Goal: Contribute content: Contribute content

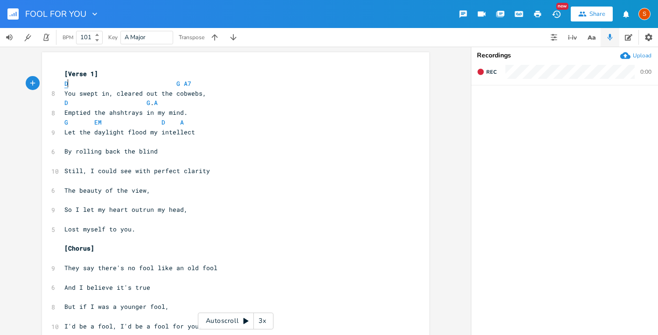
click at [65, 87] on span "D" at bounding box center [66, 83] width 4 height 9
type textarea "G"
click at [178, 80] on span "G G A7" at bounding box center [129, 83] width 131 height 8
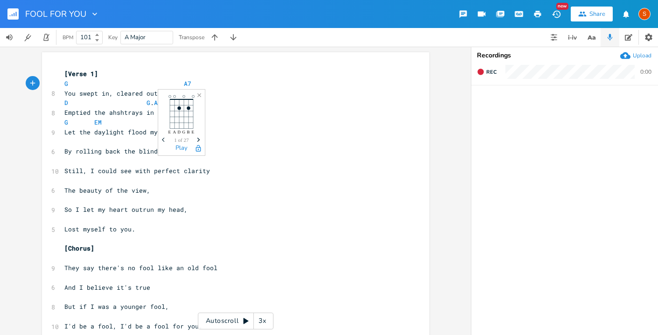
type textarea "C"
click at [187, 84] on span "A7" at bounding box center [190, 83] width 7 height 9
type textarea "D"
click at [242, 135] on pre "Let the daylight flood my intellect" at bounding box center [230, 132] width 337 height 10
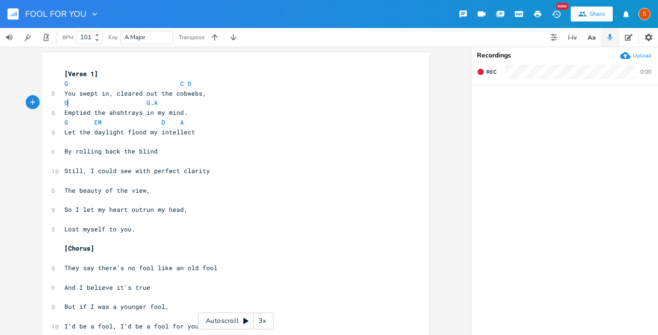
click at [67, 104] on span "D G . A" at bounding box center [110, 102] width 93 height 8
type textarea "C"
click at [142, 106] on span "C G . A" at bounding box center [109, 102] width 90 height 8
click at [160, 105] on pre "C . A" at bounding box center [230, 103] width 337 height 10
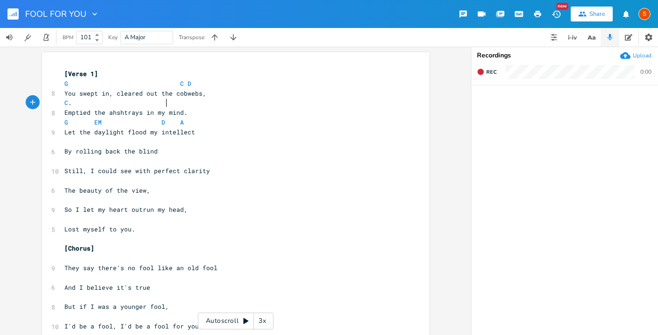
type textarea "D"
click at [262, 128] on pre "Let the daylight flood my intellect" at bounding box center [230, 132] width 337 height 10
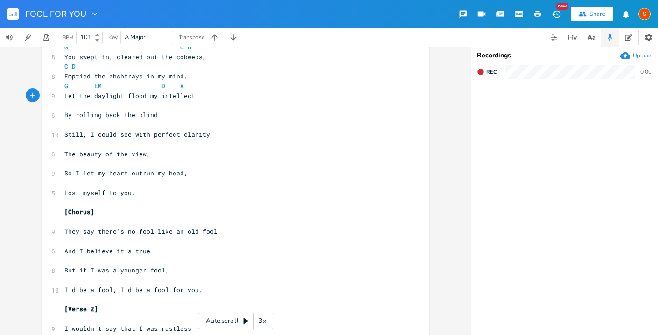
scroll to position [39, 0]
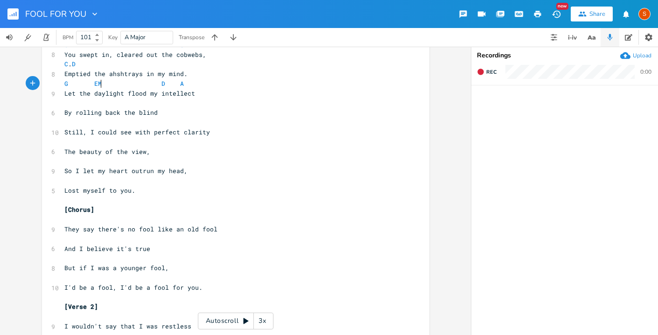
click at [98, 86] on span "G EM D A" at bounding box center [123, 83] width 119 height 8
click at [154, 85] on span "G D A" at bounding box center [120, 83] width 112 height 8
click at [154, 84] on span "D" at bounding box center [156, 83] width 4 height 9
click at [224, 87] on pre "G D A" at bounding box center [230, 84] width 337 height 10
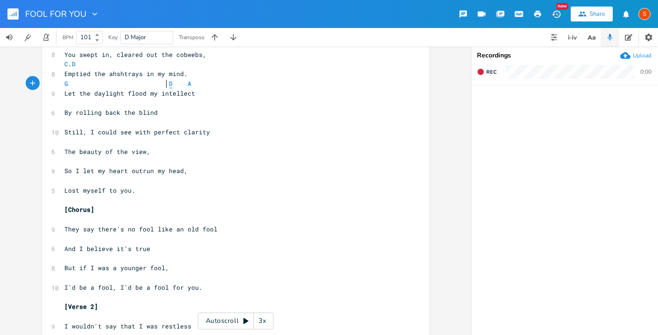
click at [169, 84] on span "D" at bounding box center [171, 83] width 4 height 9
type textarea "EM"
click at [254, 104] on pre "​" at bounding box center [230, 103] width 337 height 10
click at [184, 84] on span "A" at bounding box center [186, 83] width 4 height 9
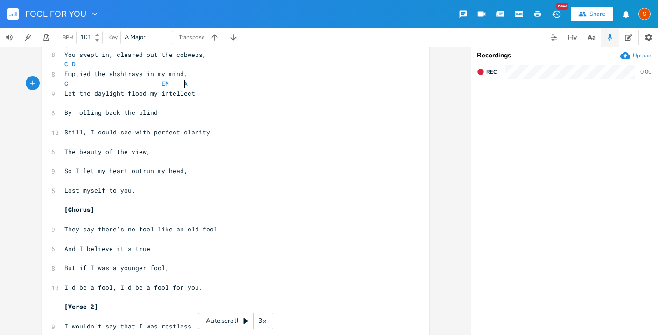
click at [183, 84] on pre "G EM A" at bounding box center [230, 84] width 337 height 10
click at [64, 106] on pre "​" at bounding box center [230, 103] width 337 height 10
type textarea "C."
type textarea "D"
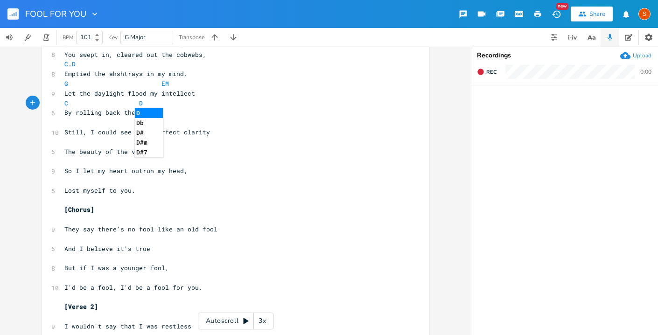
scroll to position [48, 0]
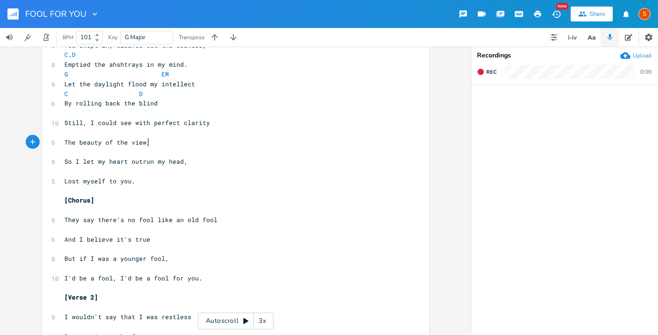
click at [257, 144] on pre "The beauty of the view," at bounding box center [230, 143] width 337 height 10
type textarea "perfect"
drag, startPoint x: 149, startPoint y: 124, endPoint x: 173, endPoint y: 124, distance: 24.3
click at [173, 124] on span "Still, I could see with perfect clarity" at bounding box center [137, 122] width 146 height 8
type textarea "crystal"
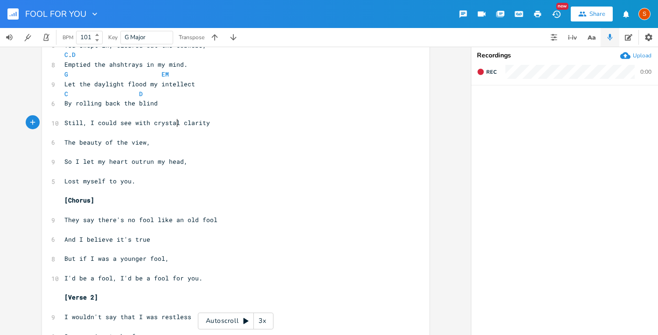
scroll to position [0, 18]
click at [64, 120] on span "Still, I could see with crystal clarity" at bounding box center [137, 122] width 146 height 8
click at [63, 115] on pre "​" at bounding box center [230, 113] width 337 height 10
type textarea "C."
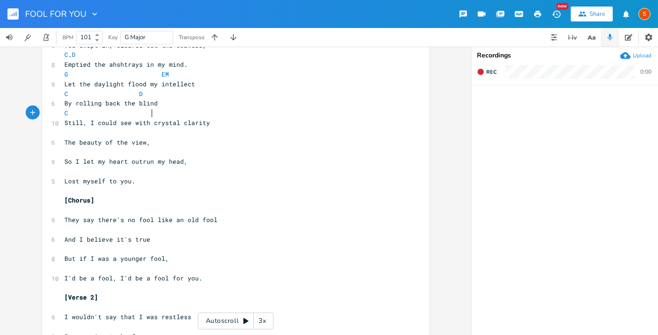
scroll to position [0, 36]
type textarea "G"
click at [62, 135] on pre "​" at bounding box center [230, 133] width 337 height 10
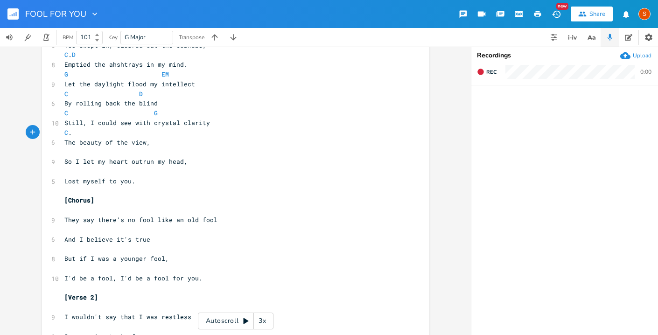
type textarea "C. G"
click at [65, 154] on pre "​" at bounding box center [230, 152] width 337 height 10
type textarea "C."
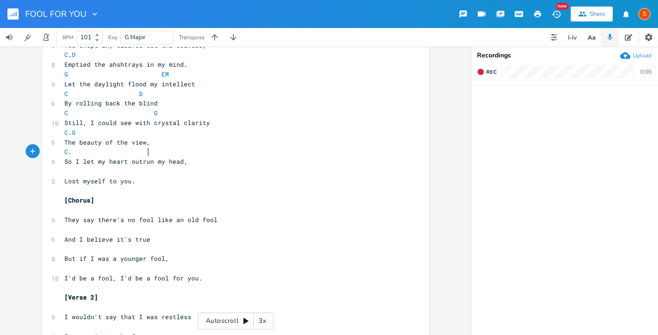
scroll to position [0, 39]
type textarea "G"
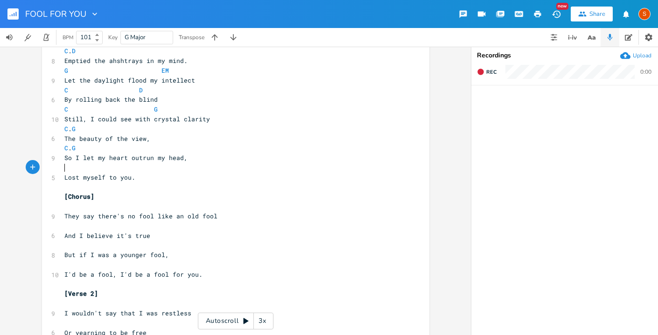
click at [65, 172] on pre "​" at bounding box center [230, 168] width 337 height 10
type textarea "Am7"
click at [109, 168] on pre "Am7" at bounding box center [230, 168] width 337 height 10
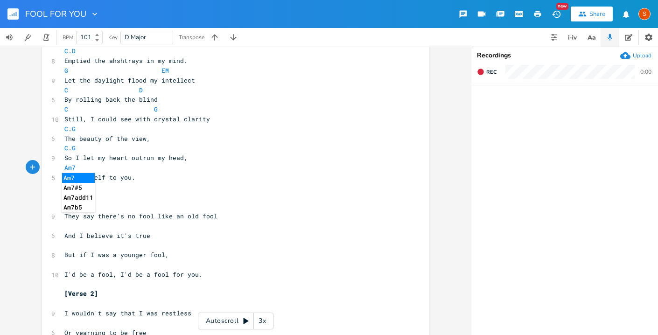
click at [109, 168] on pre "Am7" at bounding box center [230, 168] width 337 height 10
type textarea "A"
click at [203, 173] on pre "Lost myself to you." at bounding box center [230, 178] width 337 height 10
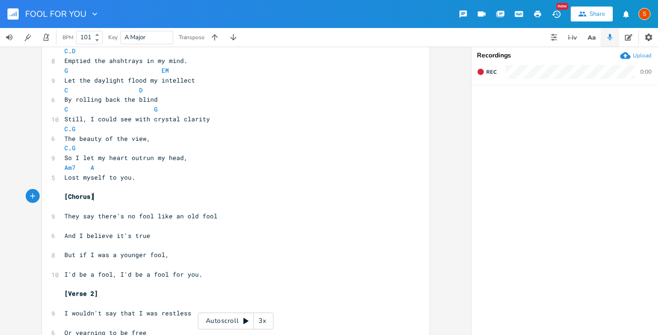
click at [143, 196] on pre "[Chorus]" at bounding box center [230, 197] width 337 height 10
click at [117, 169] on pre "Am7 A" at bounding box center [230, 168] width 337 height 10
type textarea "D"
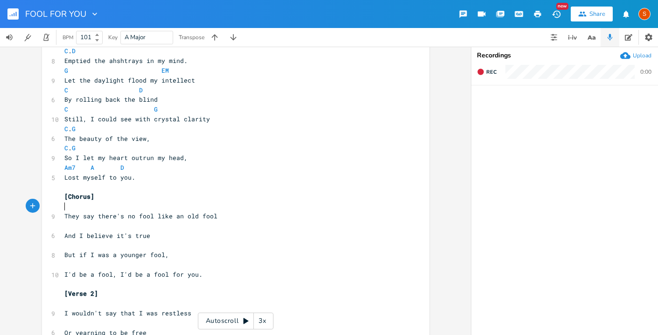
click at [63, 208] on pre "​" at bounding box center [230, 206] width 337 height 10
type textarea "C. G"
click at [67, 229] on pre "​" at bounding box center [230, 226] width 337 height 10
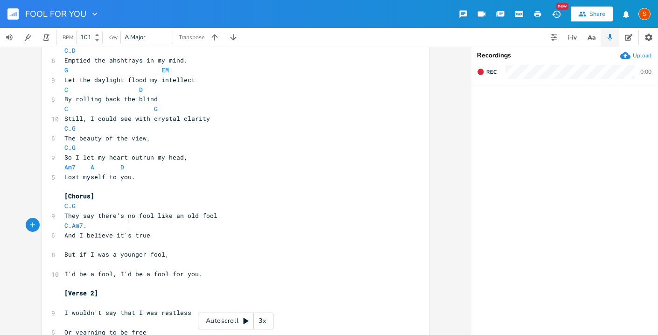
scroll to position [0, 41]
type textarea "C. Am7. Em"
click at [164, 69] on span "G EM" at bounding box center [123, 70] width 119 height 8
type textarea "M"
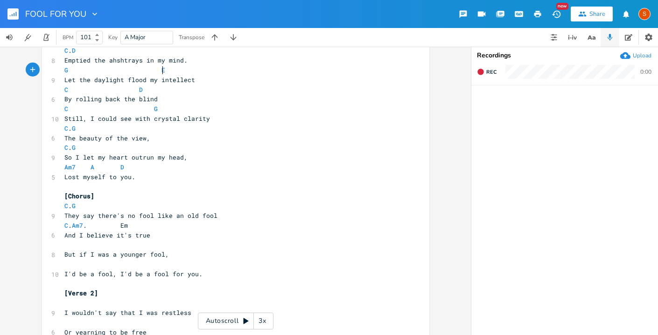
scroll to position [0, 5]
type textarea "m"
click at [183, 95] on li "Em7" at bounding box center [170, 90] width 29 height 10
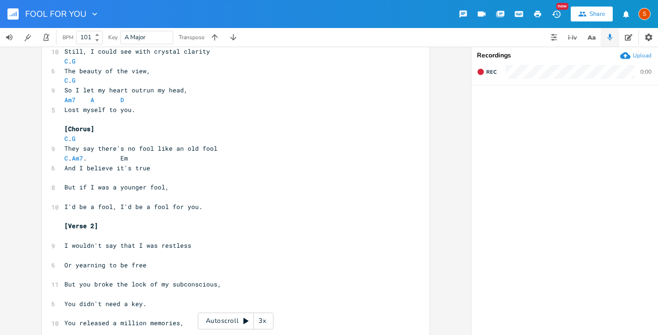
scroll to position [122, 0]
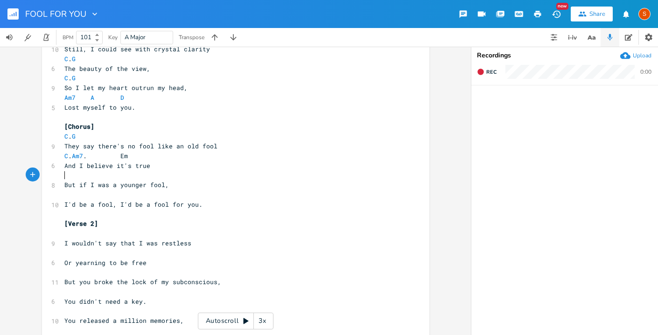
click at [63, 178] on pre "​" at bounding box center [230, 175] width 337 height 10
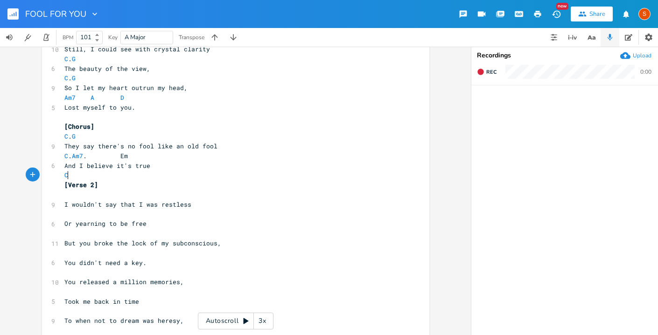
scroll to position [0, 4]
type textarea "C [Verse 2] I wouldn't"
drag, startPoint x: 94, startPoint y: 211, endPoint x: 103, endPoint y: 210, distance: 8.4
click at [273, 103] on pre "Lost myself to you." at bounding box center [230, 108] width 337 height 10
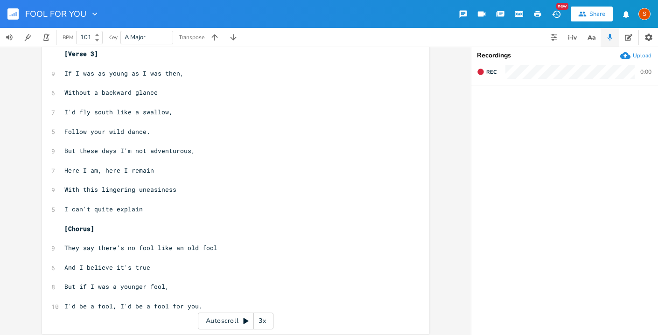
scroll to position [539, 0]
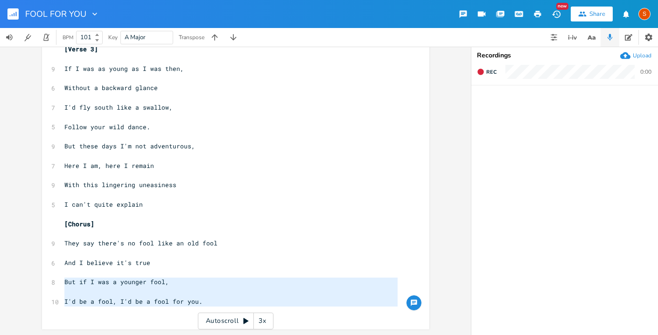
type textarea "But if I was a younger fool, I'd be a fool, I'd be a fool for you"
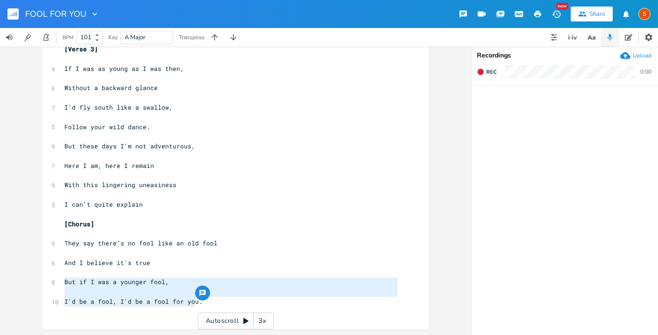
drag, startPoint x: 61, startPoint y: 279, endPoint x: 193, endPoint y: 304, distance: 134.7
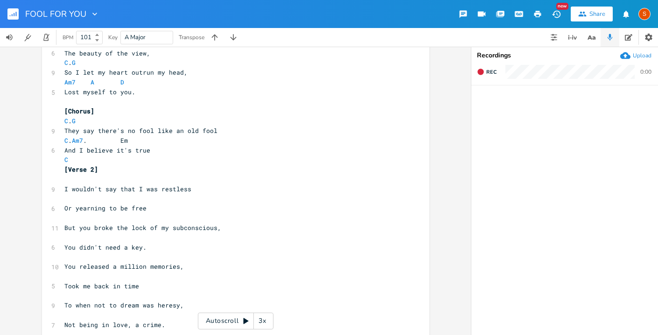
scroll to position [135, 0]
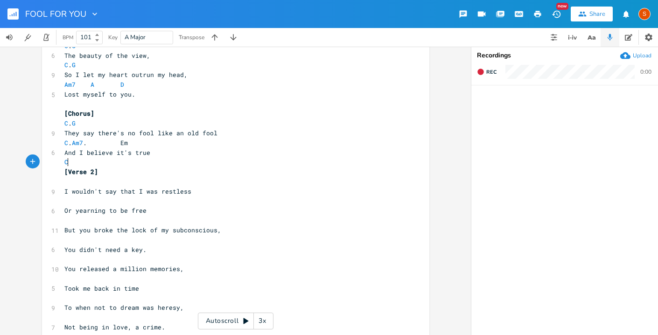
click at [73, 163] on pre "C" at bounding box center [230, 162] width 337 height 10
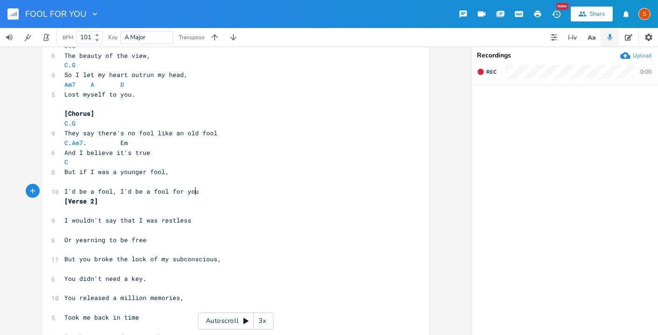
click at [58, 203] on div "x [Verse 1] G C D 8 You swept in, cleared out the cobwebs, C . D 8 Emptied the …" at bounding box center [235, 339] width 387 height 845
click at [62, 201] on pre "[Verse 2]" at bounding box center [230, 201] width 337 height 10
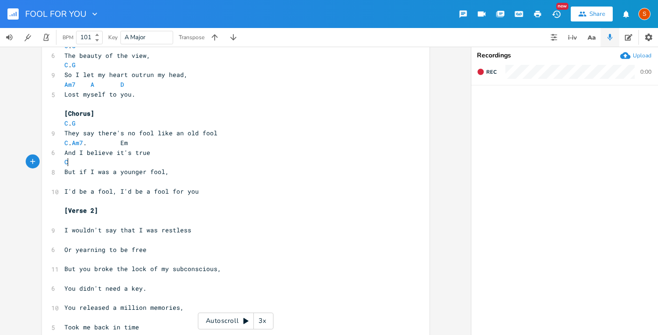
click at [114, 162] on pre "C" at bounding box center [230, 162] width 337 height 10
type textarea "G"
click at [146, 165] on pre "C G" at bounding box center [230, 162] width 337 height 10
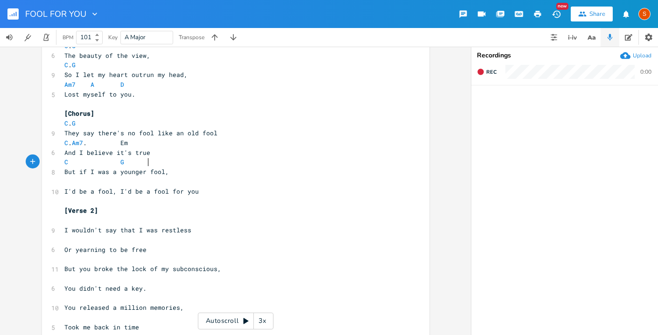
scroll to position [0, 10]
type textarea "Em"
click at [286, 160] on pre "C G Em" at bounding box center [230, 162] width 337 height 10
click at [251, 199] on pre "​" at bounding box center [230, 201] width 337 height 10
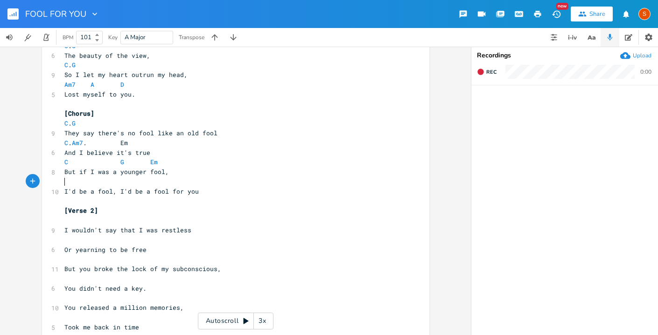
click at [65, 185] on pre "​" at bounding box center [230, 182] width 337 height 10
type textarea "C"
click at [97, 183] on pre "C" at bounding box center [230, 182] width 337 height 10
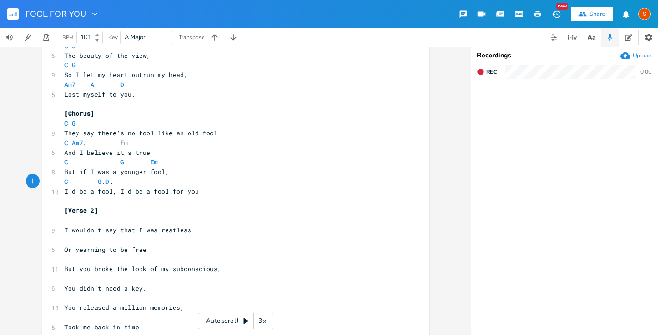
type textarea "G. D. G"
click at [304, 195] on pre "I'd be a fool, I'd be a fool for you" at bounding box center [230, 192] width 337 height 10
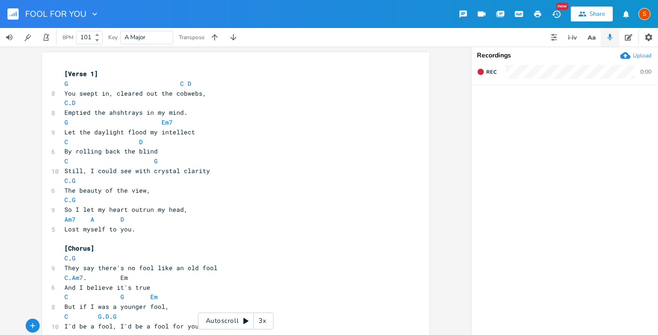
scroll to position [1, 0]
click at [112, 91] on span "You swept in, cleared out the cobwebs," at bounding box center [135, 92] width 142 height 8
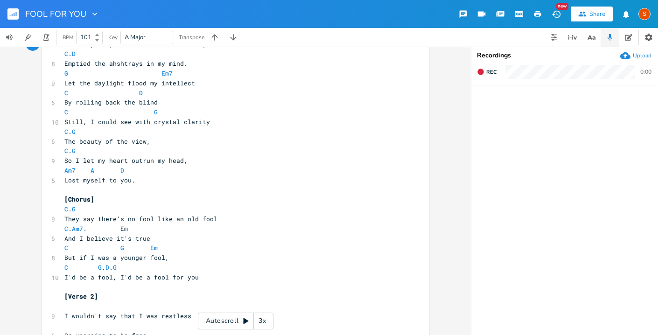
scroll to position [49, 0]
click at [153, 103] on pre "By rolling back the blind" at bounding box center [230, 103] width 337 height 10
type textarea "s"
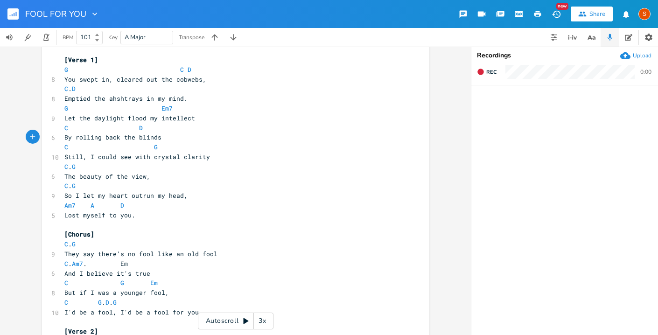
scroll to position [10, 0]
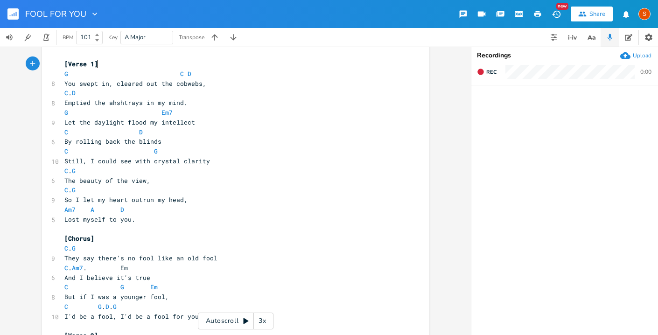
click at [175, 68] on pre "[Verse 1]" at bounding box center [230, 64] width 337 height 10
click at [180, 73] on span "C" at bounding box center [182, 73] width 4 height 9
click at [177, 79] on pre "You swept in, cleared out the cobwebs," at bounding box center [230, 84] width 337 height 10
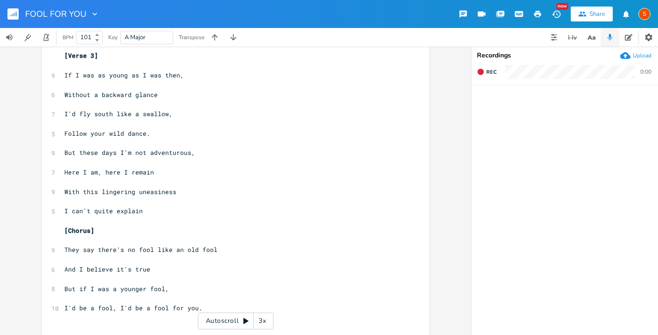
scroll to position [577, 0]
